Goal: Task Accomplishment & Management: Manage account settings

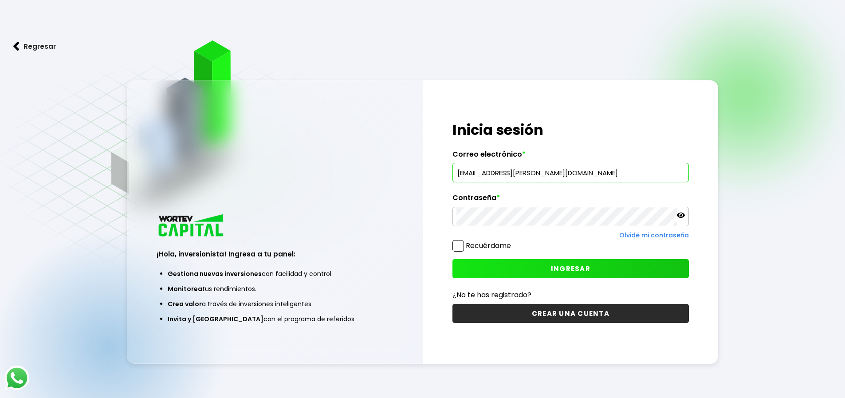
type input "[EMAIL_ADDRESS][PERSON_NAME][DOMAIN_NAME]"
click at [566, 267] on span "INGRESAR" at bounding box center [570, 268] width 39 height 9
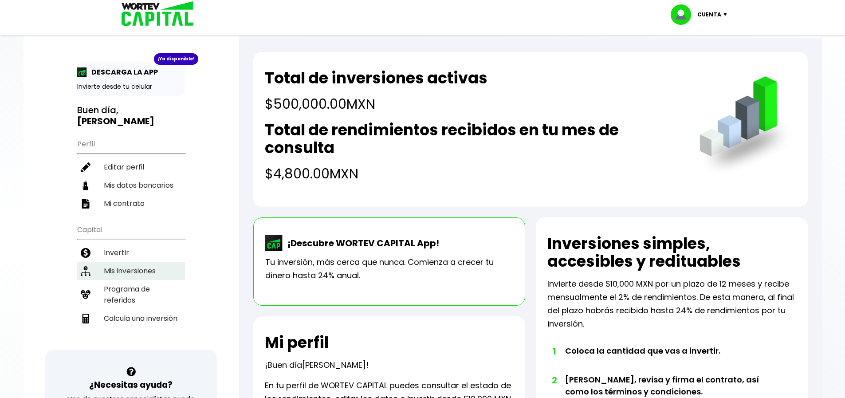
click at [131, 262] on li "Mis inversiones" at bounding box center [131, 271] width 108 height 18
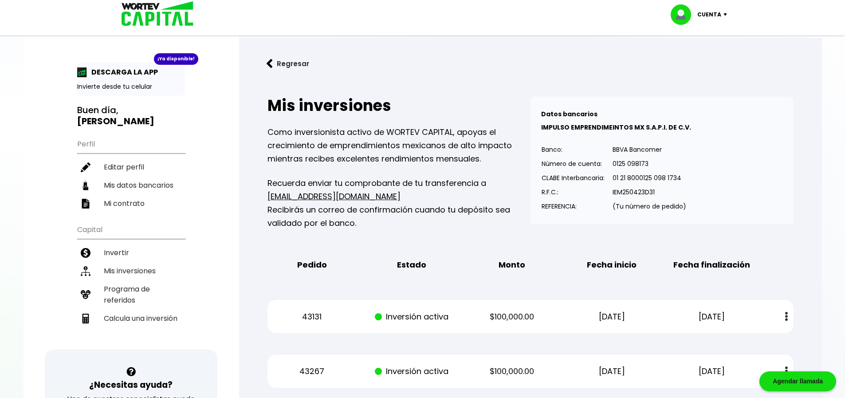
click at [724, 15] on img at bounding box center [727, 14] width 12 height 3
click at [697, 59] on li "Cerrar sesión" at bounding box center [699, 59] width 71 height 18
